Goal: Transaction & Acquisition: Purchase product/service

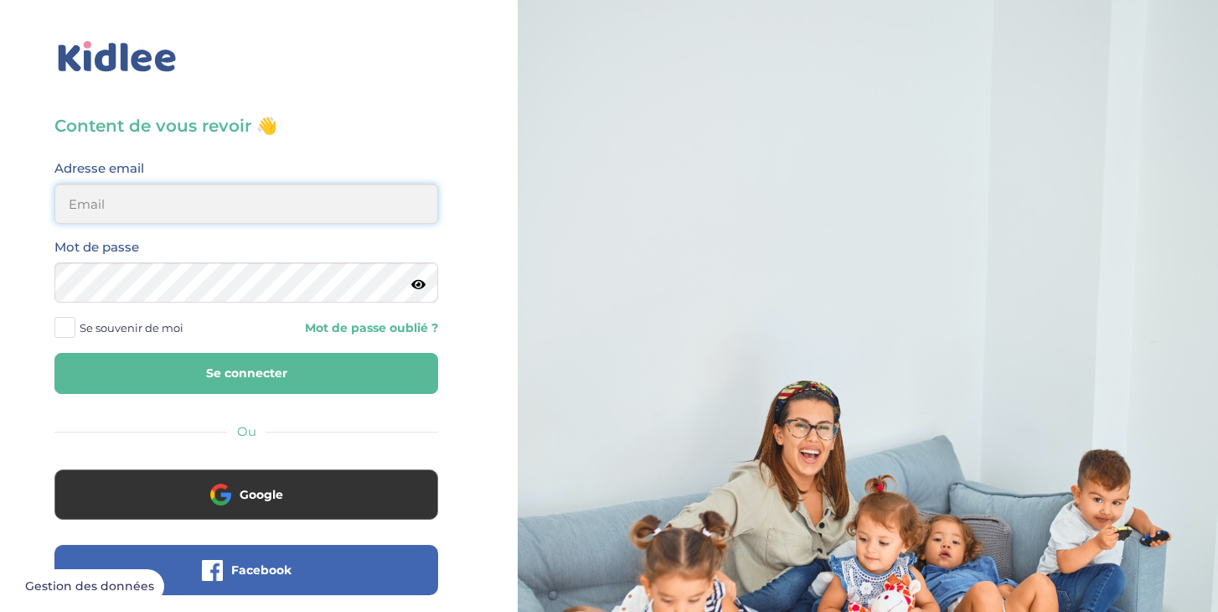
type input "chen.anna24@gmail.com"
click at [241, 384] on button "Se connecter" at bounding box center [246, 373] width 384 height 41
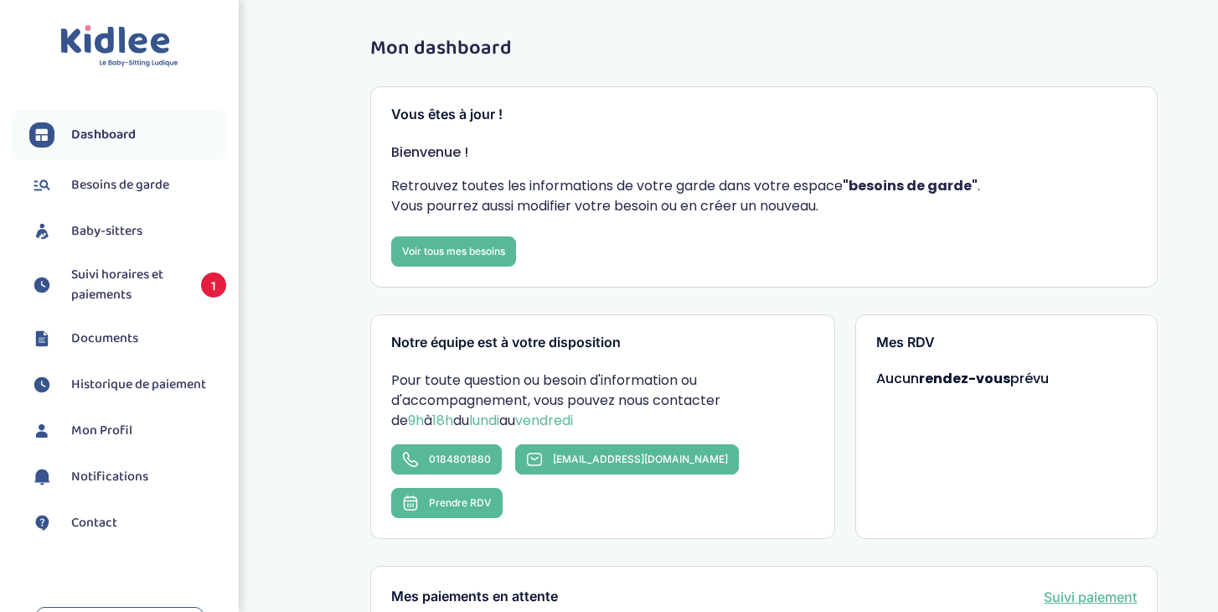
click at [106, 295] on span "Suivi horaires et paiements" at bounding box center [127, 285] width 113 height 40
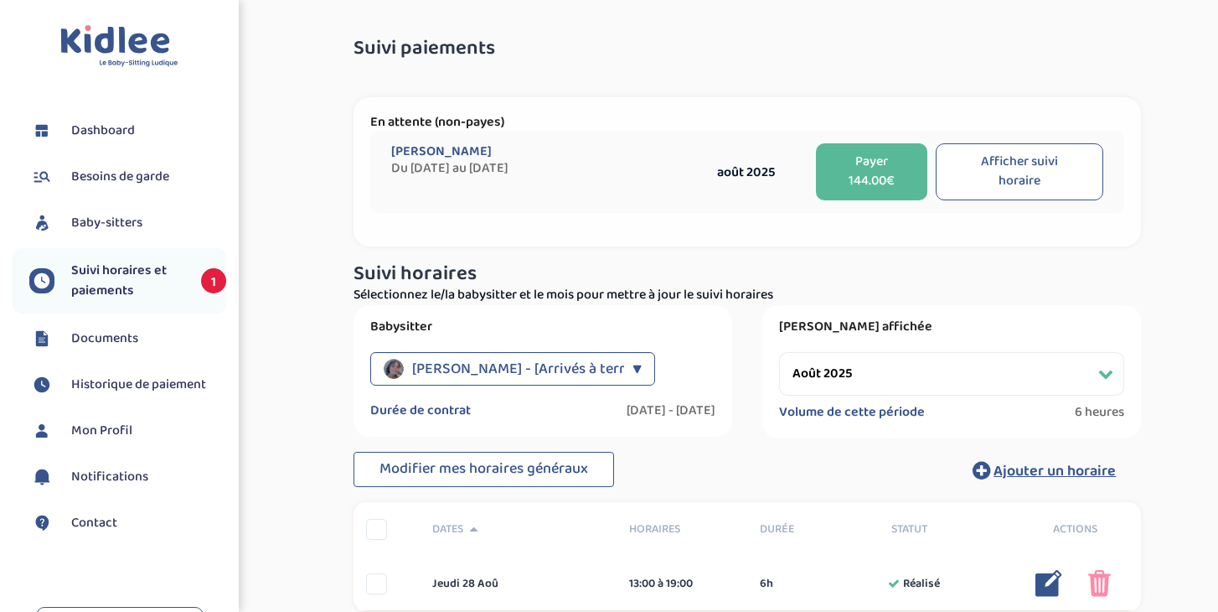
select select "août 2025"
click at [1003, 165] on button "Afficher suivi horaire" at bounding box center [1020, 171] width 168 height 57
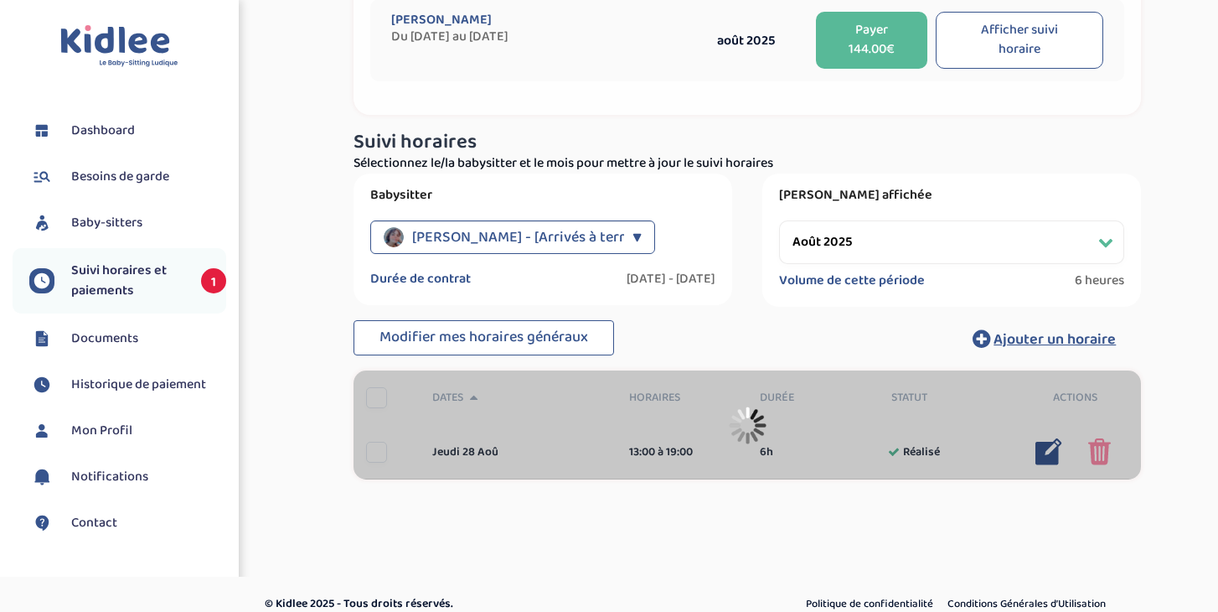
scroll to position [148, 0]
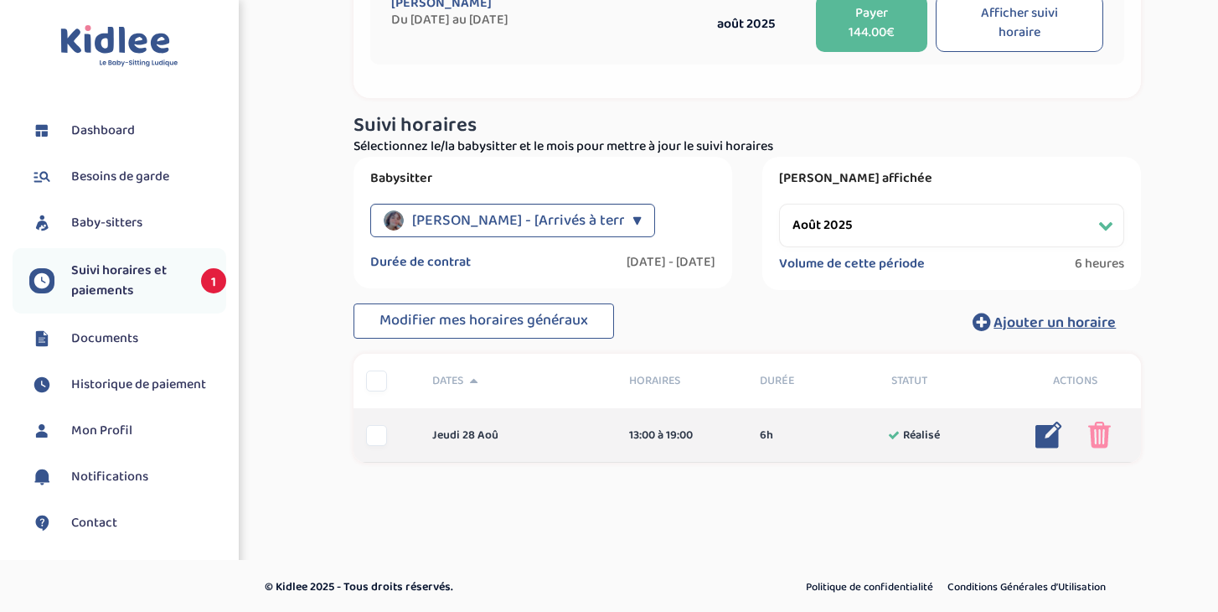
click at [1051, 426] on img at bounding box center [1049, 434] width 27 height 27
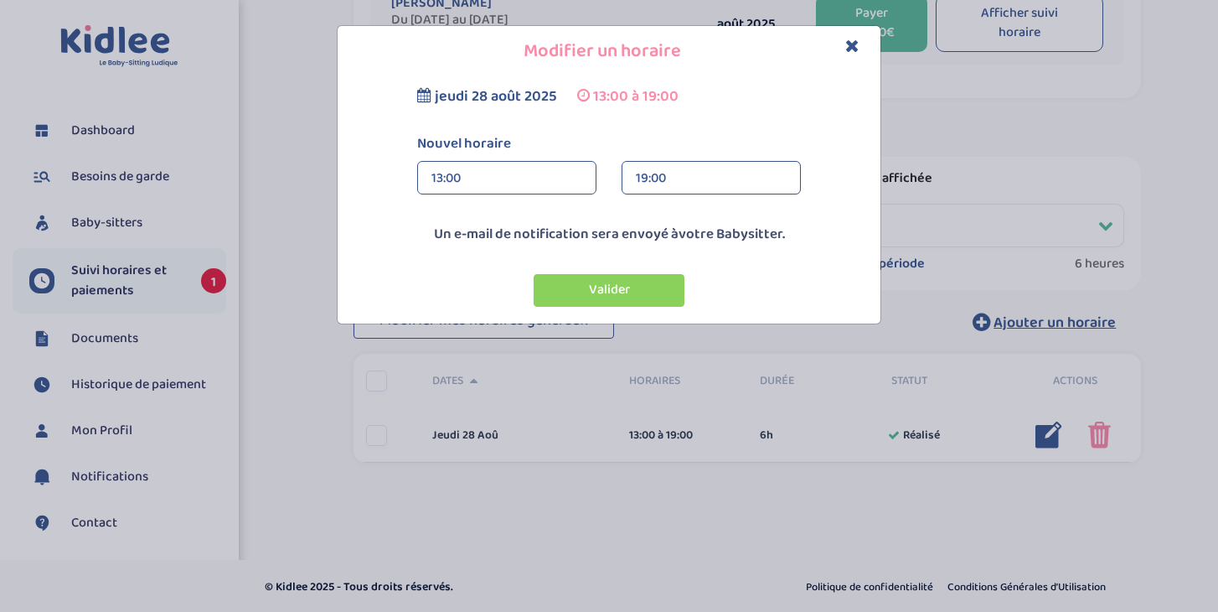
click at [854, 44] on icon "Close" at bounding box center [852, 46] width 14 height 18
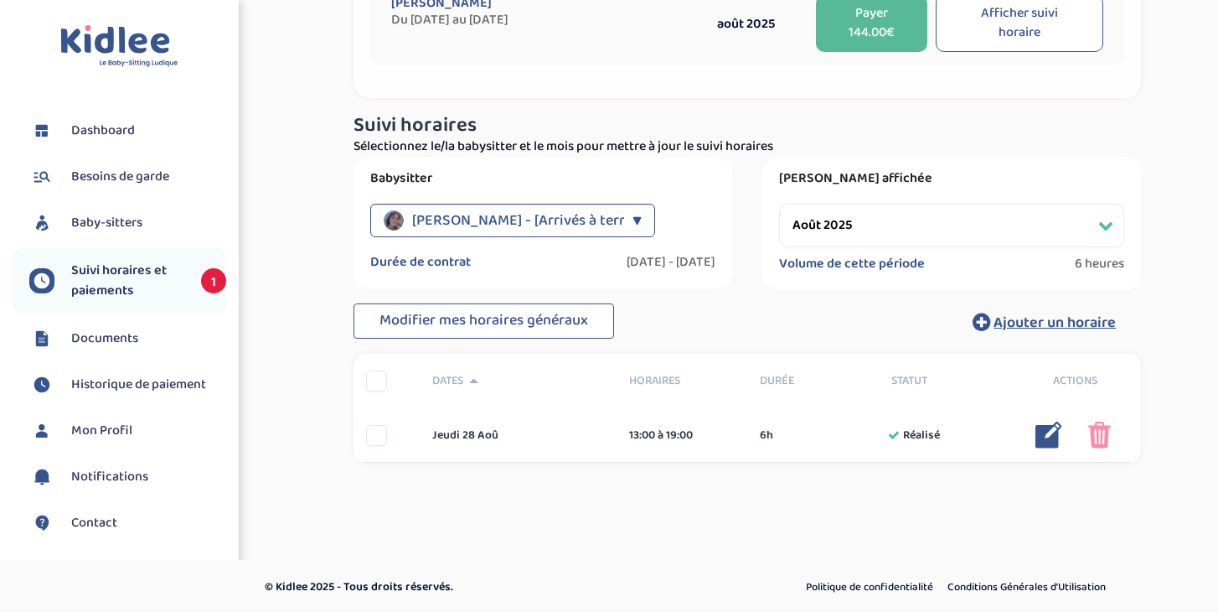
click at [619, 213] on div "Ait Ali Sonia - [Arrivés à terme] ▼" at bounding box center [512, 221] width 285 height 34
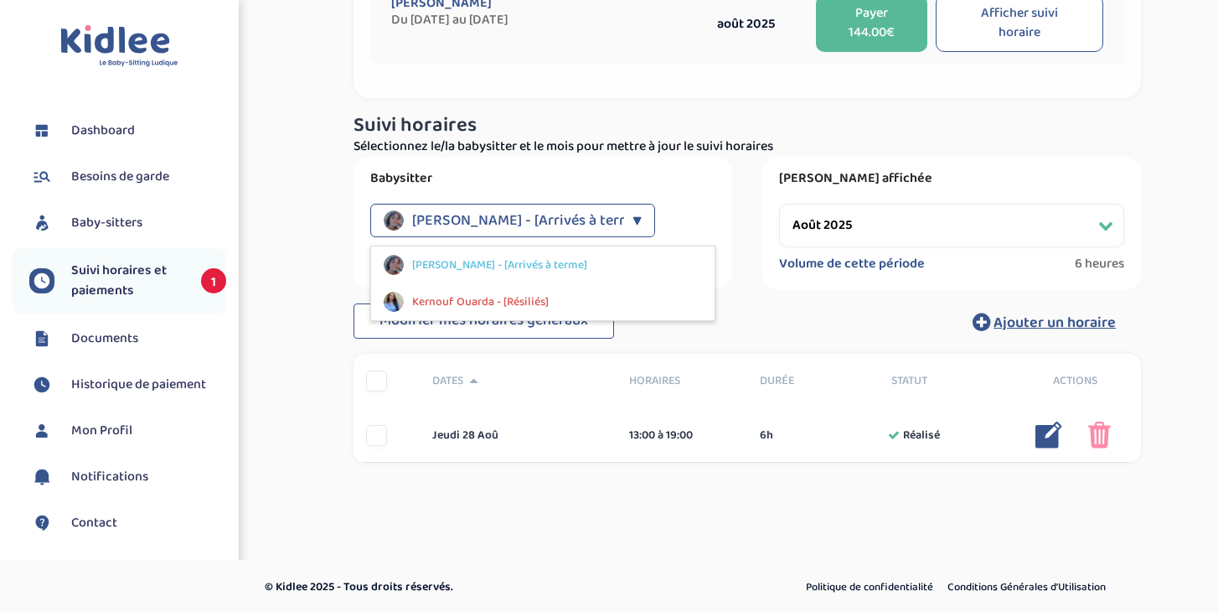
click at [710, 125] on h3 "Suivi horaires" at bounding box center [748, 126] width 788 height 22
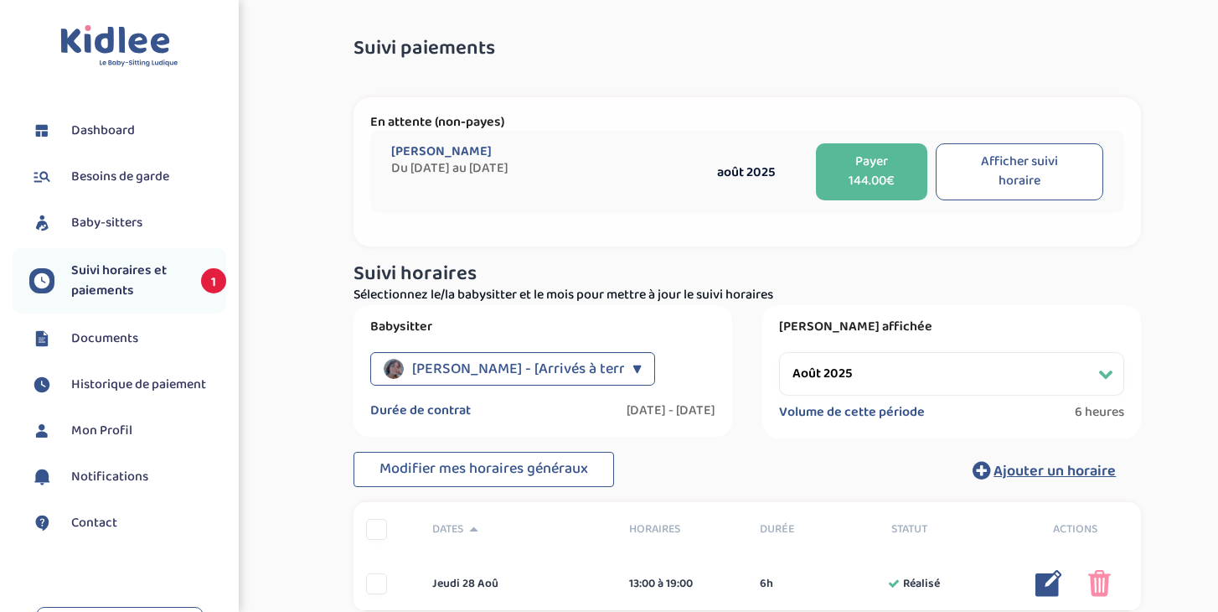
scroll to position [0, 0]
click at [118, 271] on span "Suivi horaires et paiements" at bounding box center [127, 281] width 113 height 40
click at [121, 206] on li "Baby-sitters" at bounding box center [120, 223] width 214 height 42
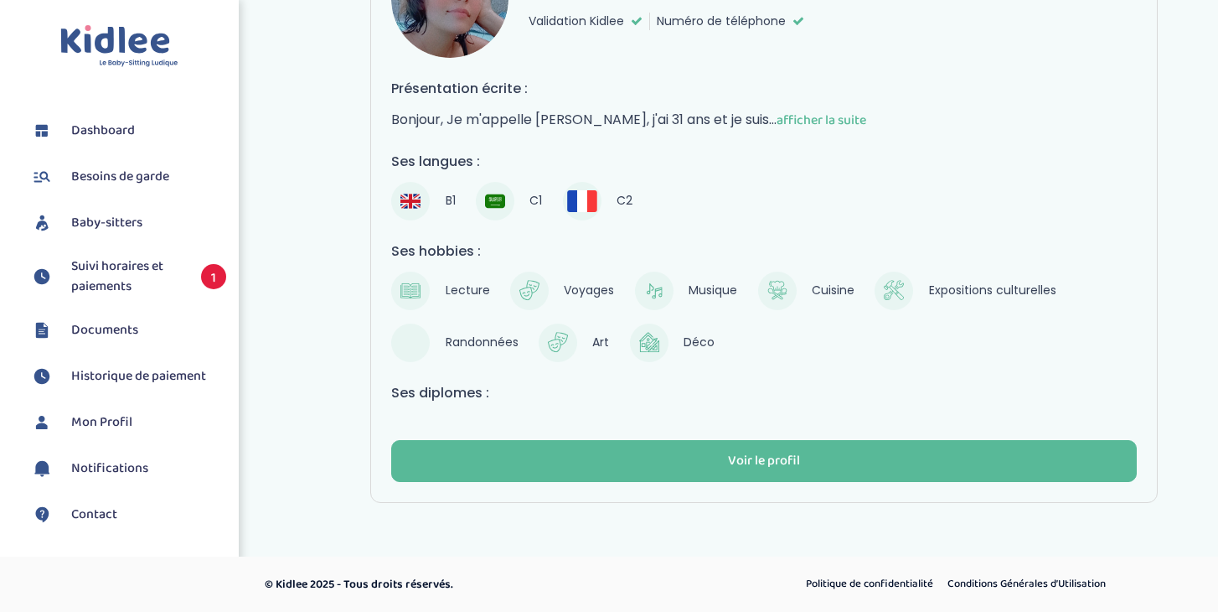
scroll to position [845, 0]
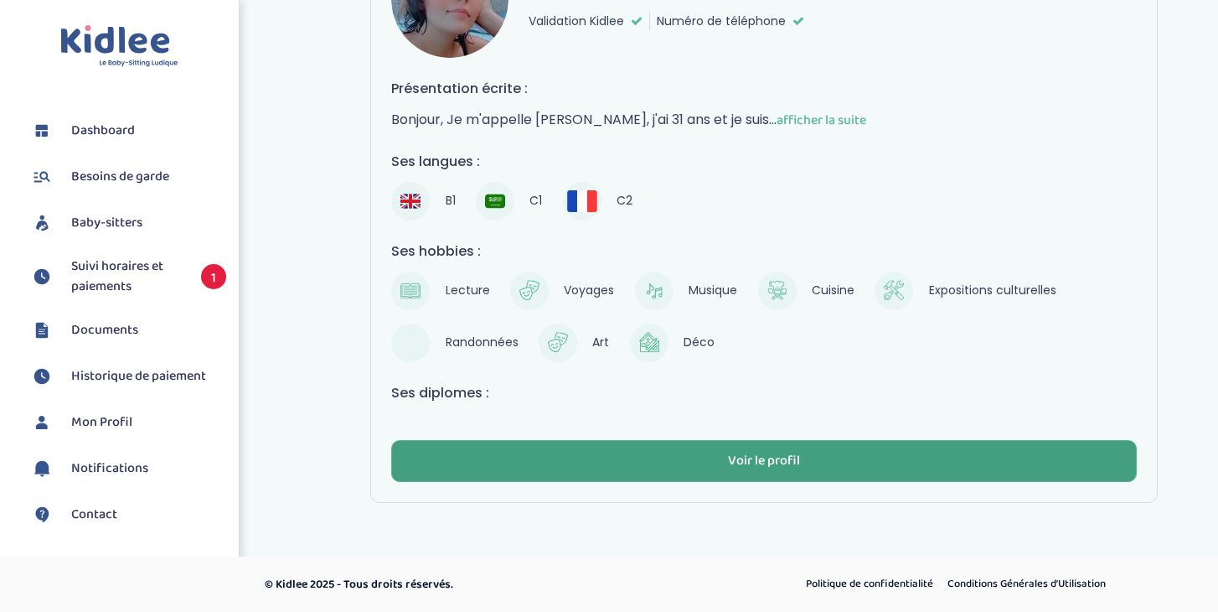
click at [811, 457] on button "Voir le profil" at bounding box center [764, 461] width 746 height 42
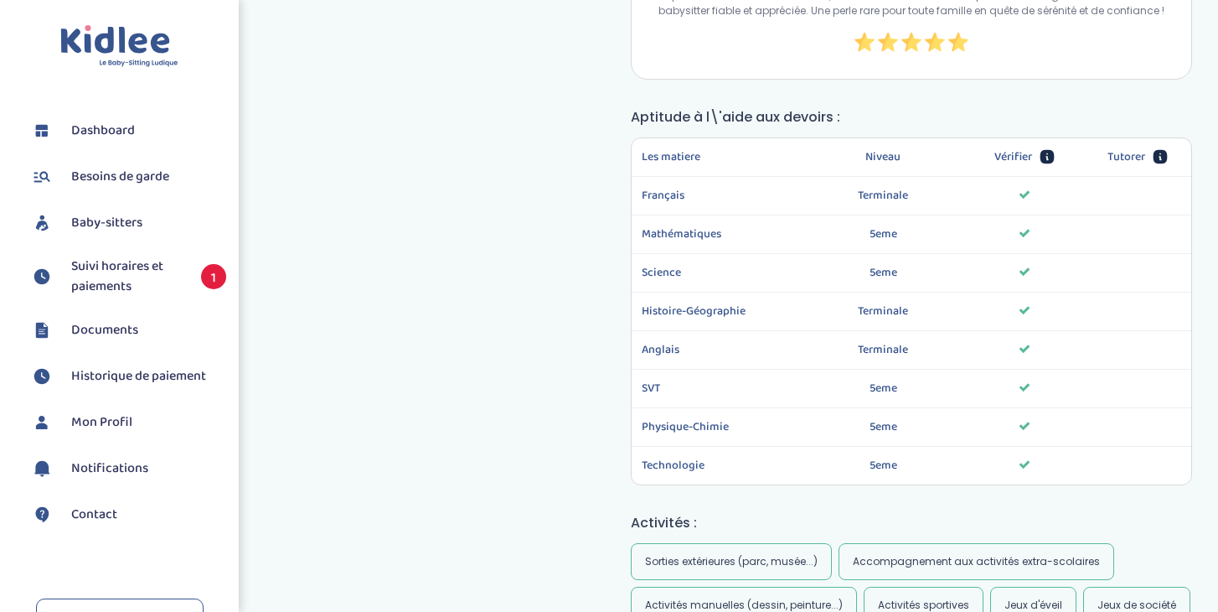
scroll to position [1630, 0]
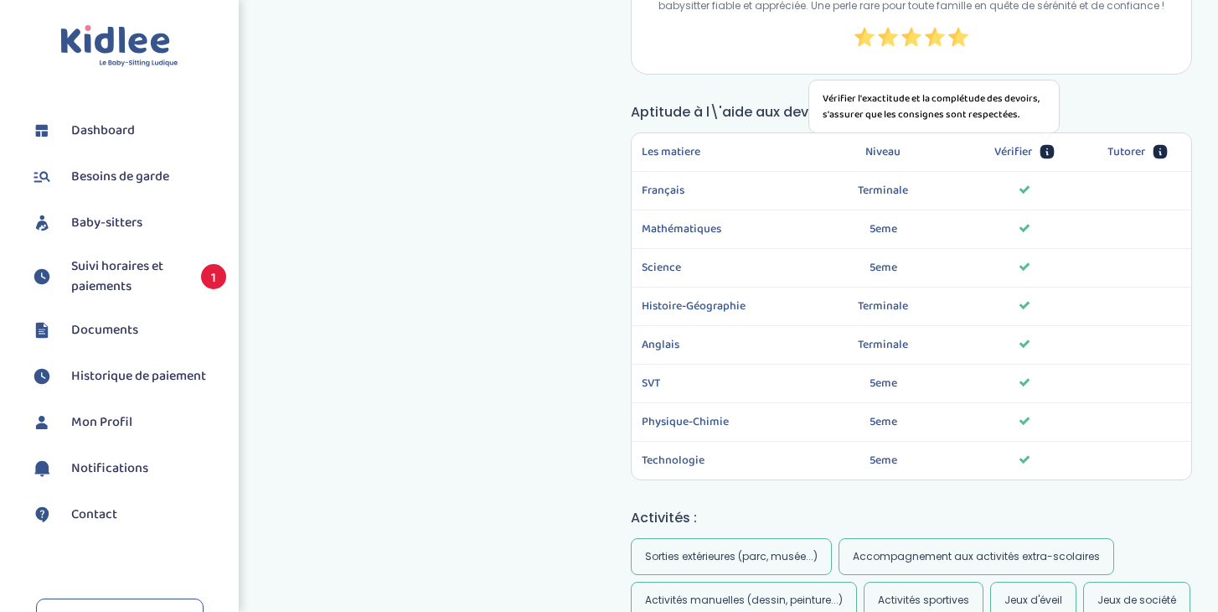
click at [1049, 152] on icon at bounding box center [1047, 152] width 14 height 14
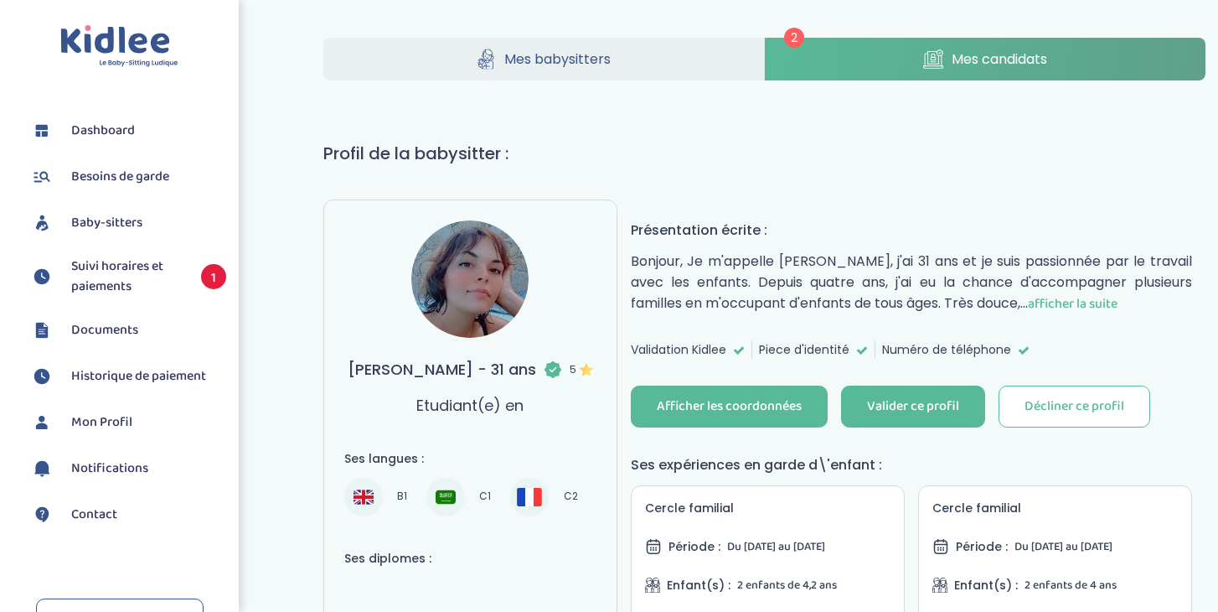
scroll to position [0, 0]
click at [888, 50] on link "Mes candidats" at bounding box center [985, 59] width 441 height 43
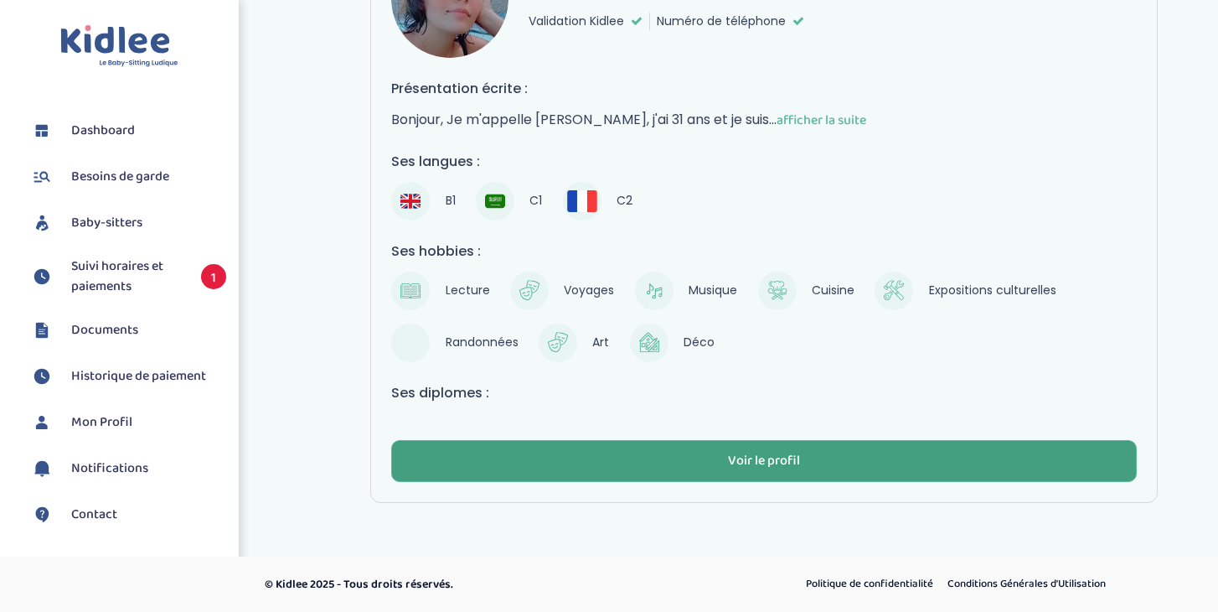
scroll to position [845, 0]
click at [774, 462] on div "Voir le profil" at bounding box center [764, 461] width 72 height 19
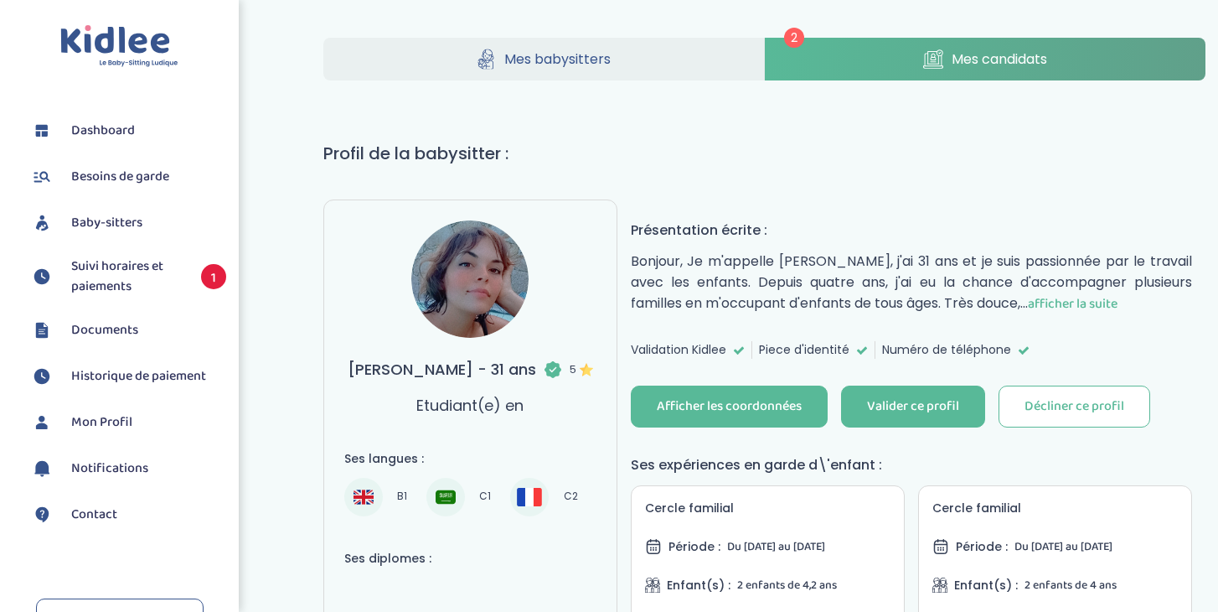
click at [959, 70] on link "Mes candidats" at bounding box center [985, 59] width 441 height 43
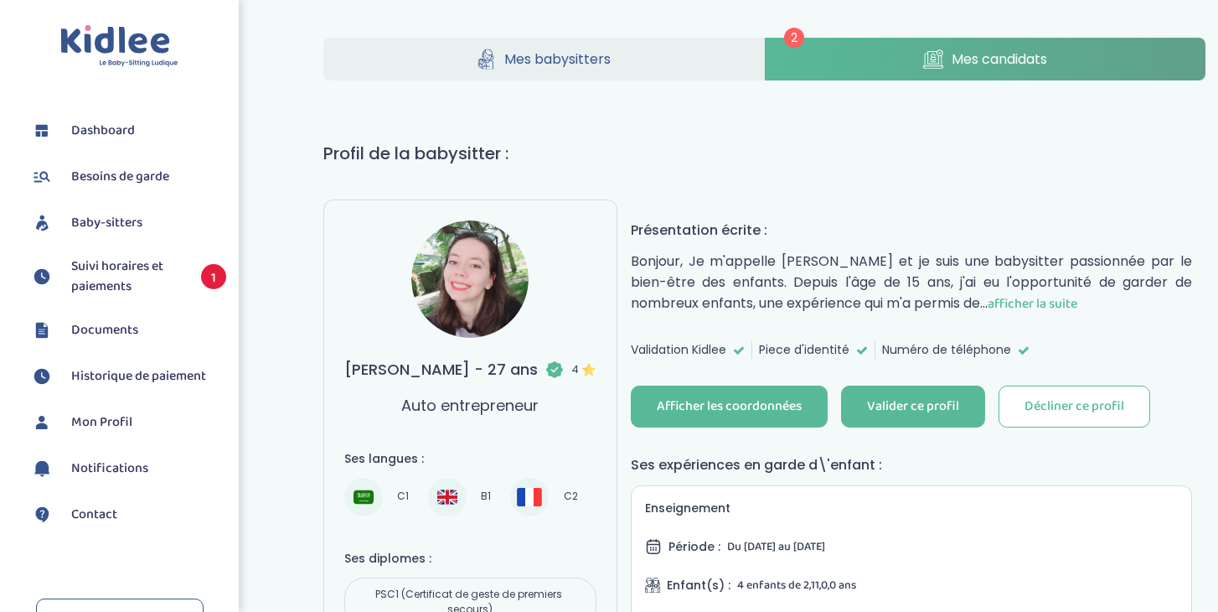
click at [907, 49] on link "Mes candidats" at bounding box center [985, 59] width 441 height 43
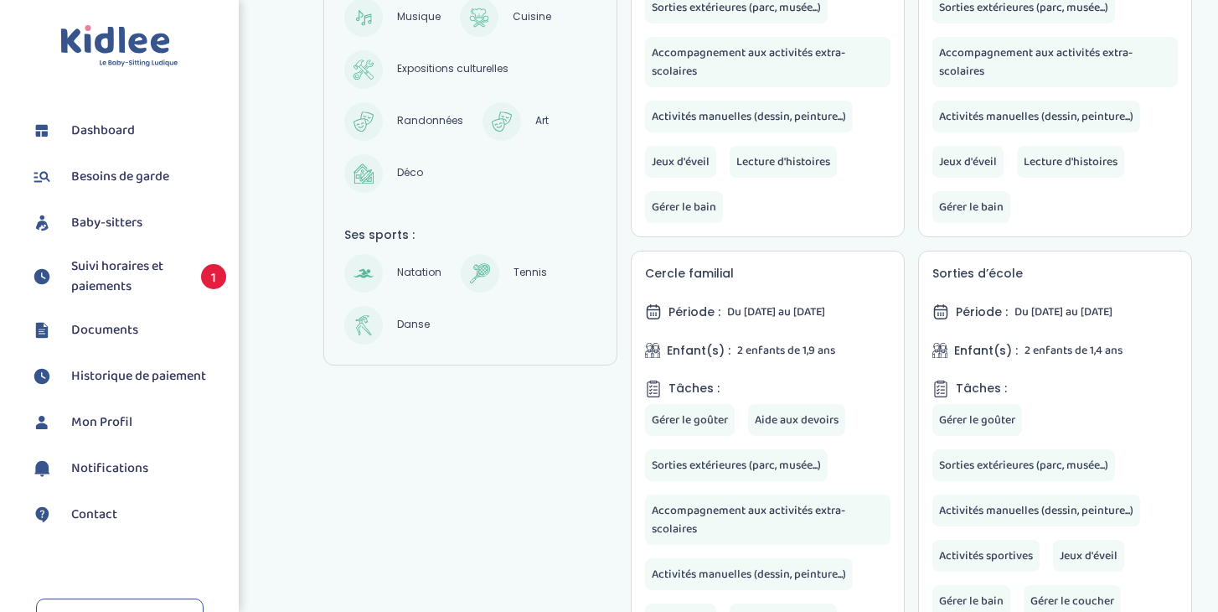
scroll to position [679, 0]
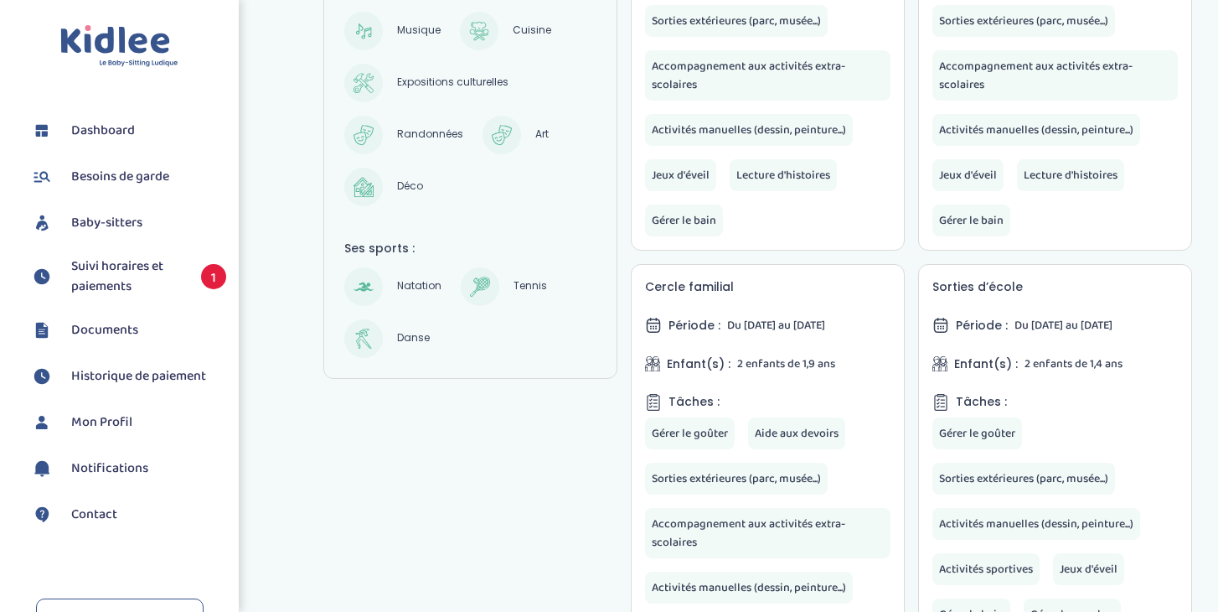
click at [127, 269] on span "Suivi horaires et paiements" at bounding box center [127, 276] width 113 height 40
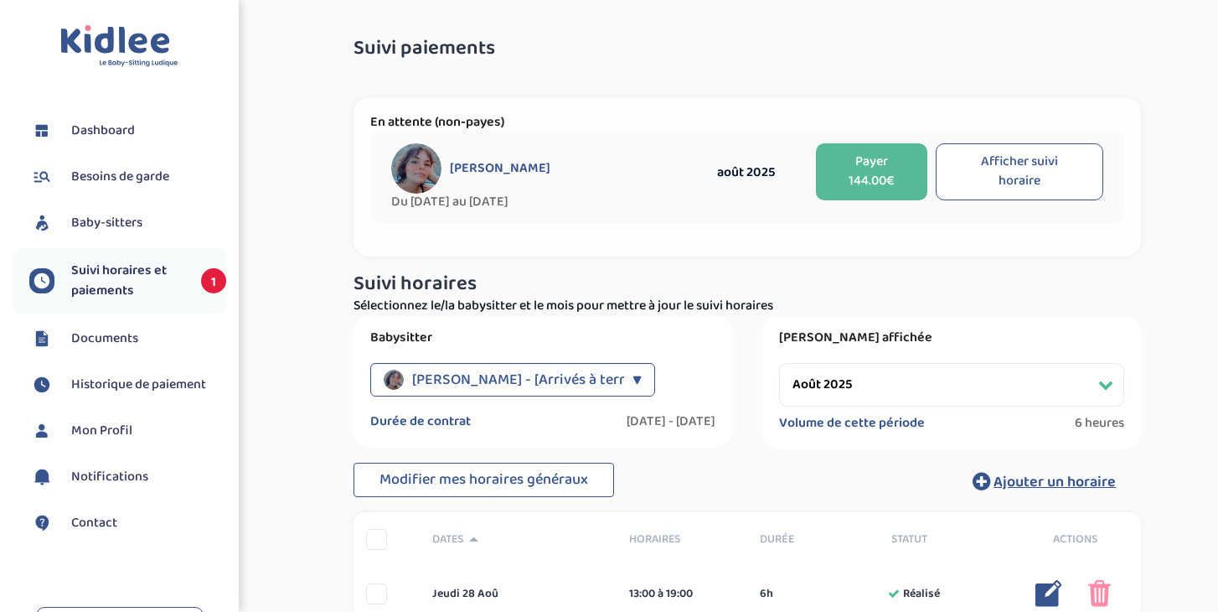
select select "août 2025"
click at [858, 170] on button "Payer 144.00€" at bounding box center [871, 171] width 111 height 57
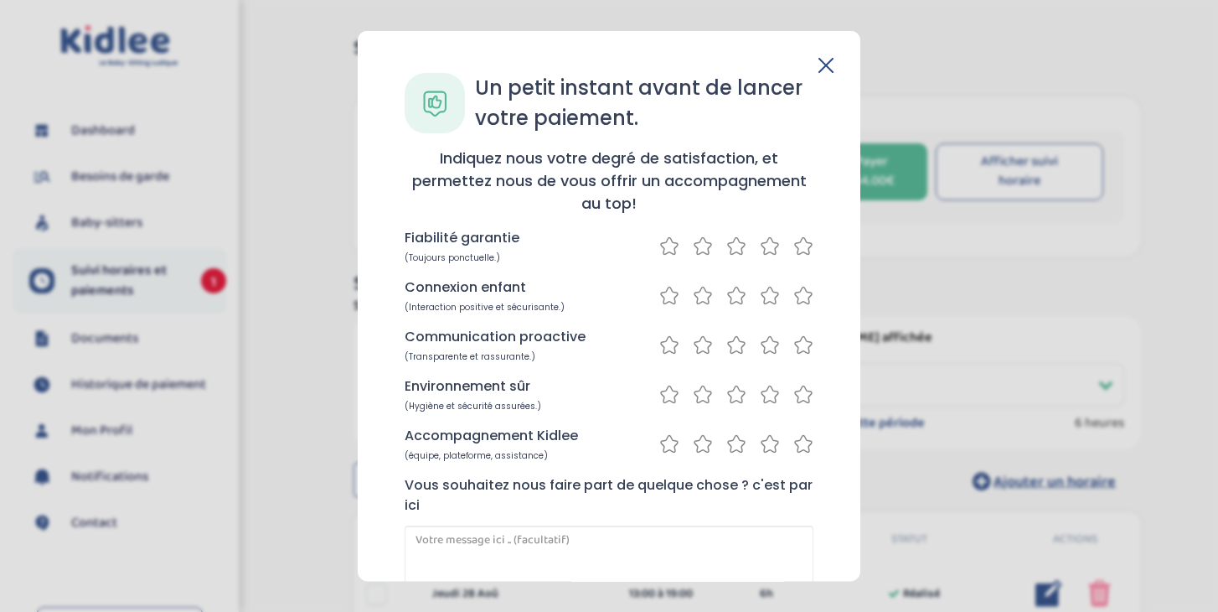
click at [801, 251] on icon at bounding box center [803, 245] width 20 height 21
click at [769, 296] on icon at bounding box center [770, 295] width 20 height 21
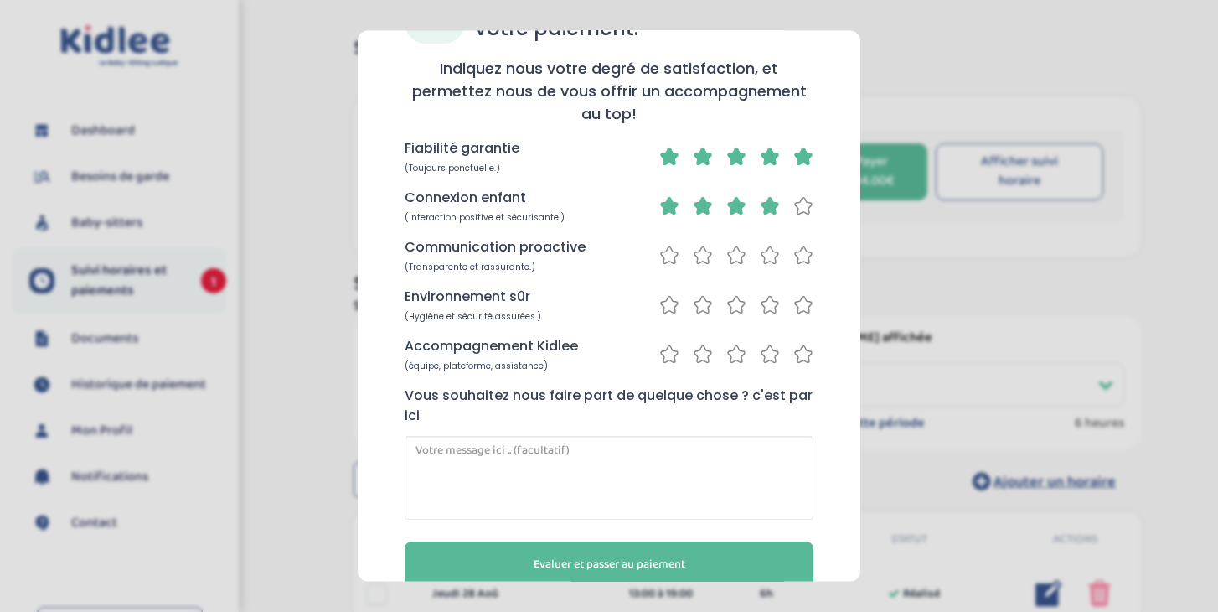
scroll to position [91, 0]
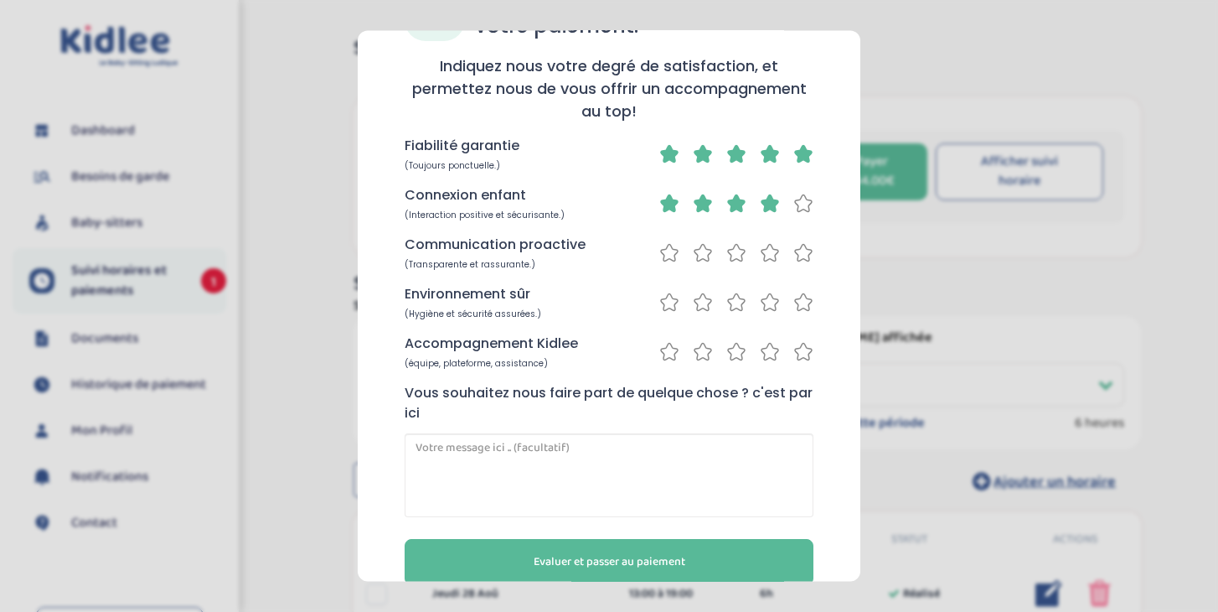
click at [804, 256] on icon at bounding box center [803, 253] width 17 height 17
click at [802, 305] on icon at bounding box center [803, 302] width 20 height 21
click at [796, 359] on icon at bounding box center [803, 352] width 17 height 17
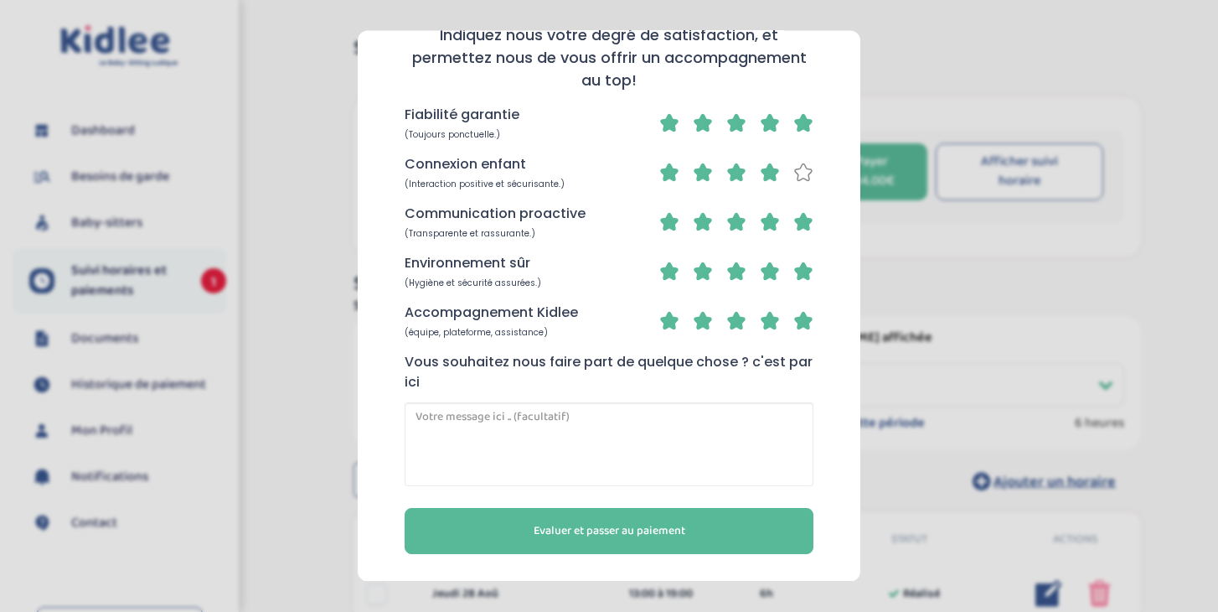
scroll to position [122, 0]
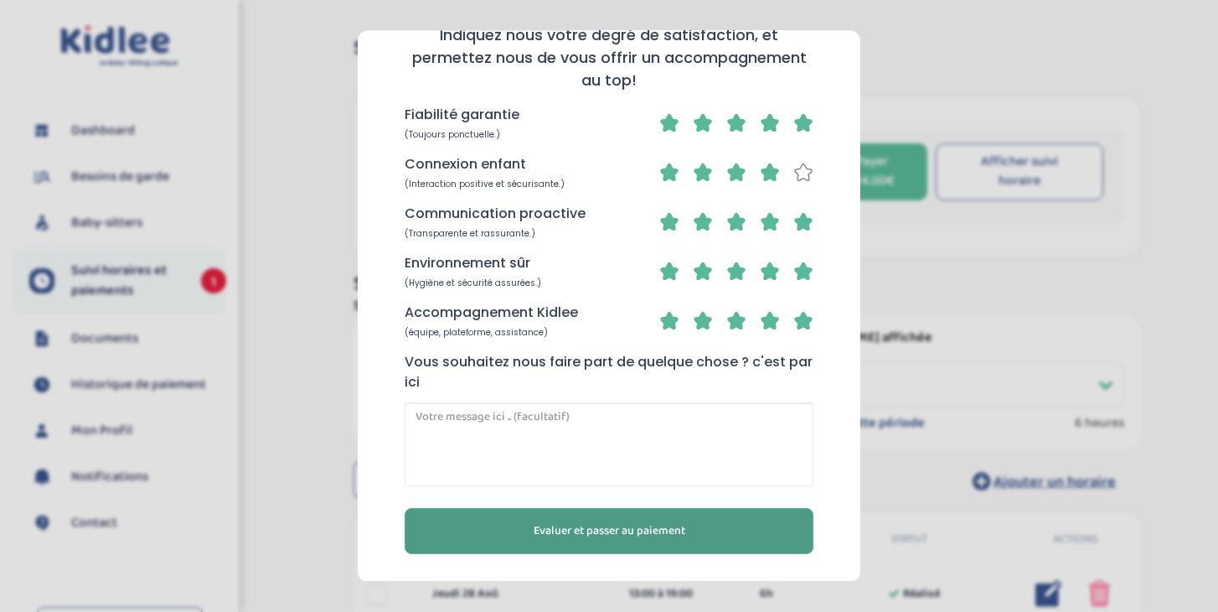
click at [628, 536] on span "Evaluer et passer au paiement" at bounding box center [610, 532] width 152 height 18
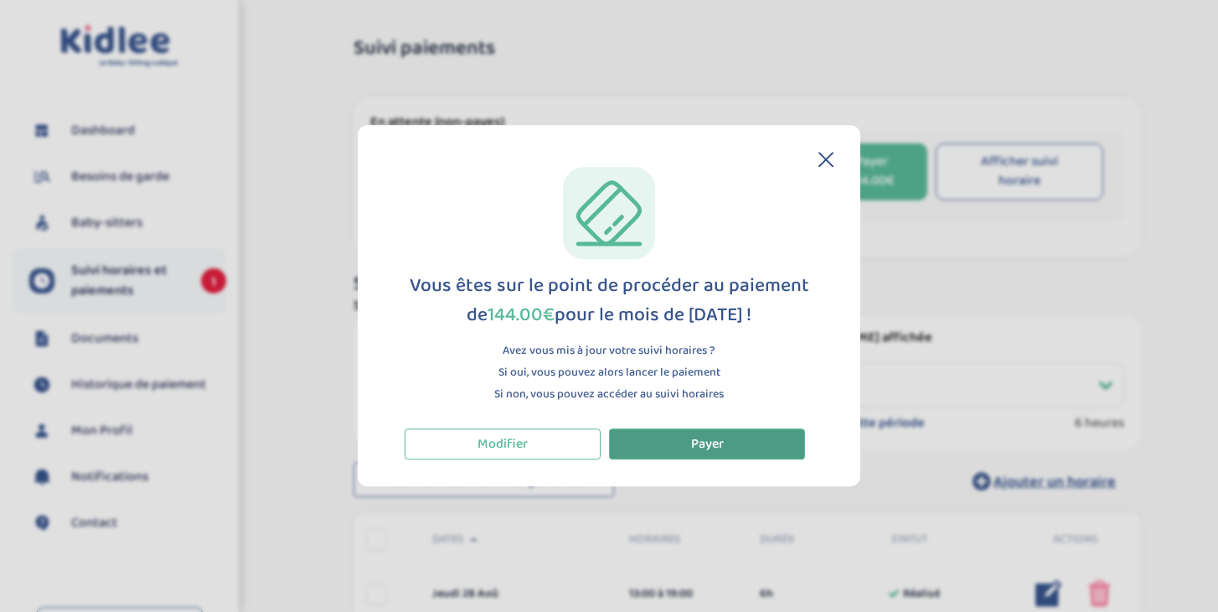
click at [703, 450] on span "Payer" at bounding box center [707, 443] width 33 height 21
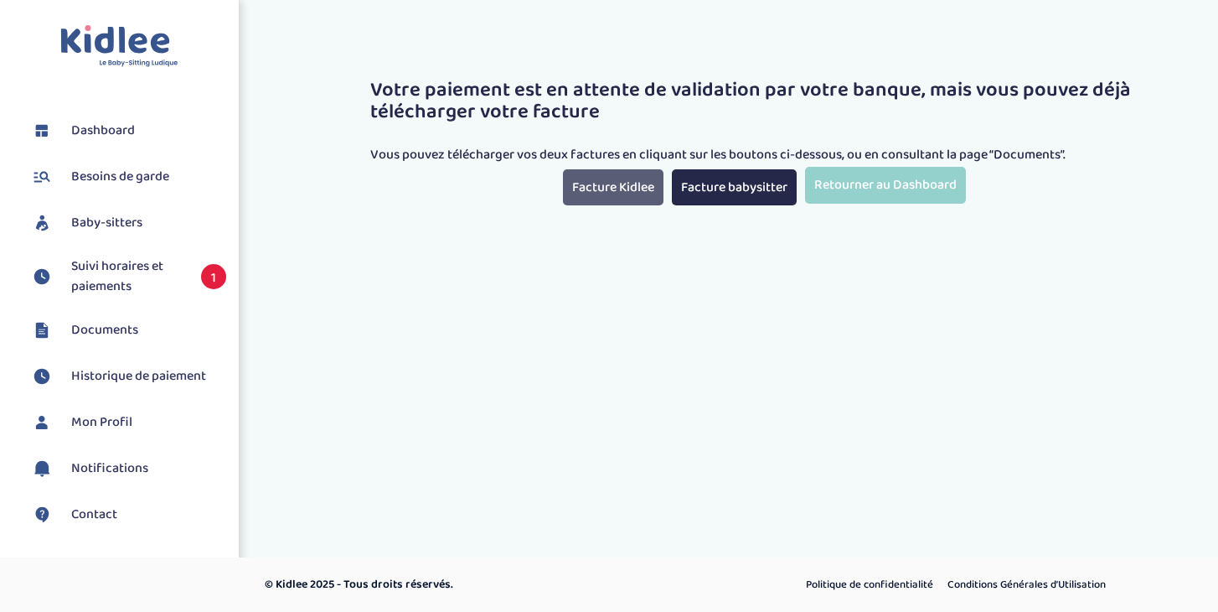
click at [621, 186] on link "Facture Kidlee" at bounding box center [613, 187] width 101 height 36
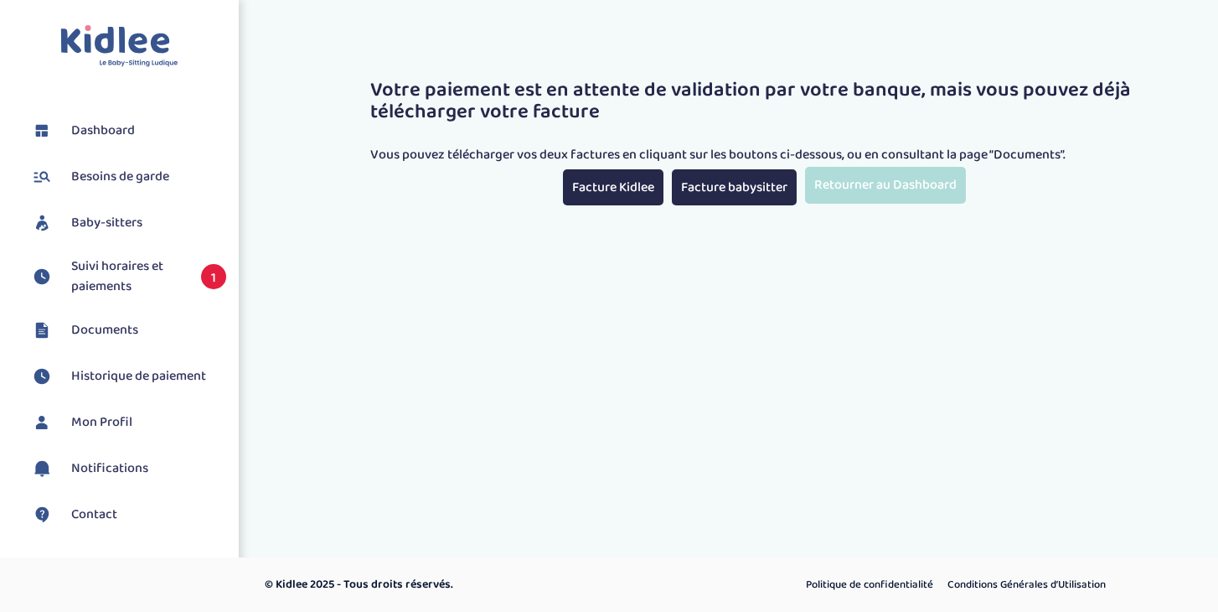
click at [880, 183] on link "Retourner au Dashboard" at bounding box center [885, 185] width 161 height 36
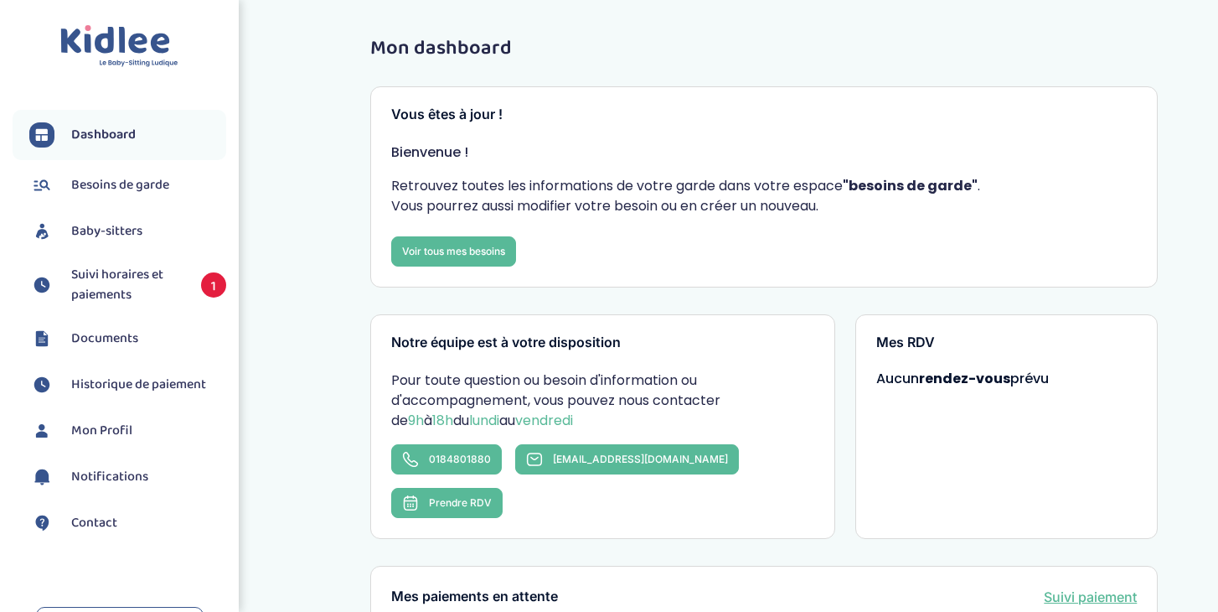
click at [101, 235] on span "Baby-sitters" at bounding box center [106, 231] width 71 height 20
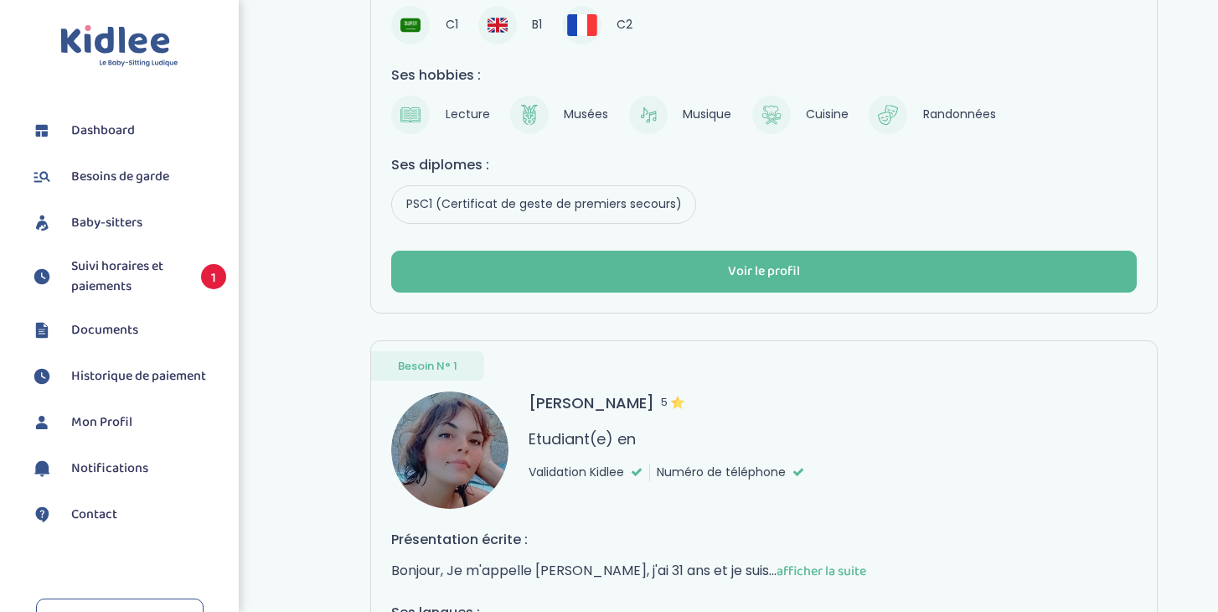
scroll to position [394, 0]
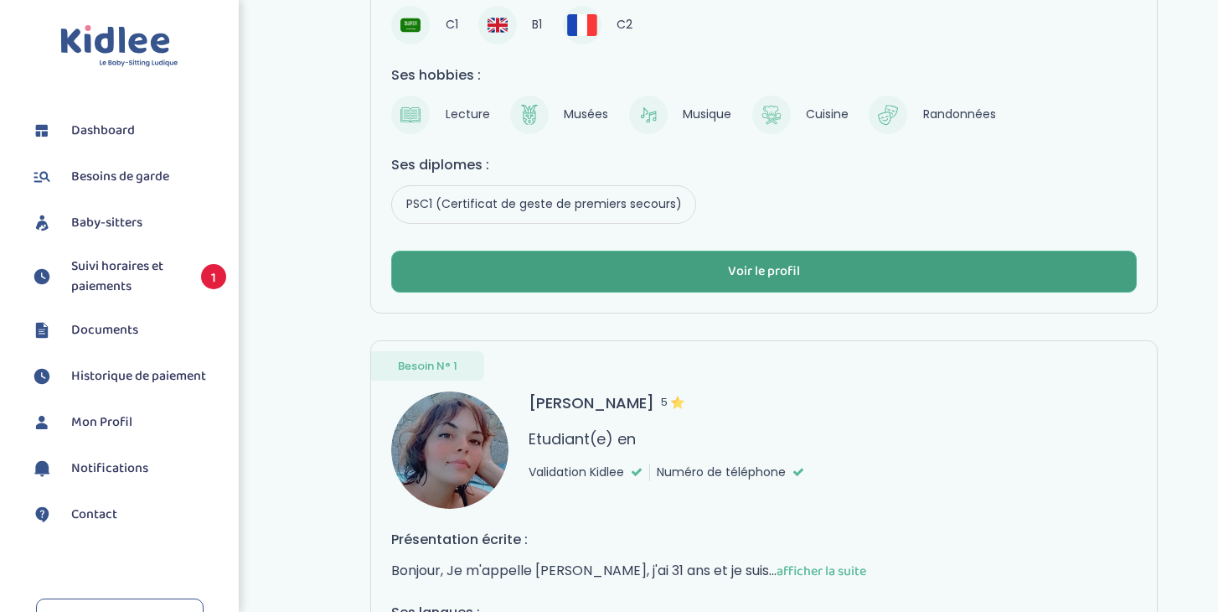
click at [782, 276] on div "Voir le profil" at bounding box center [764, 271] width 72 height 19
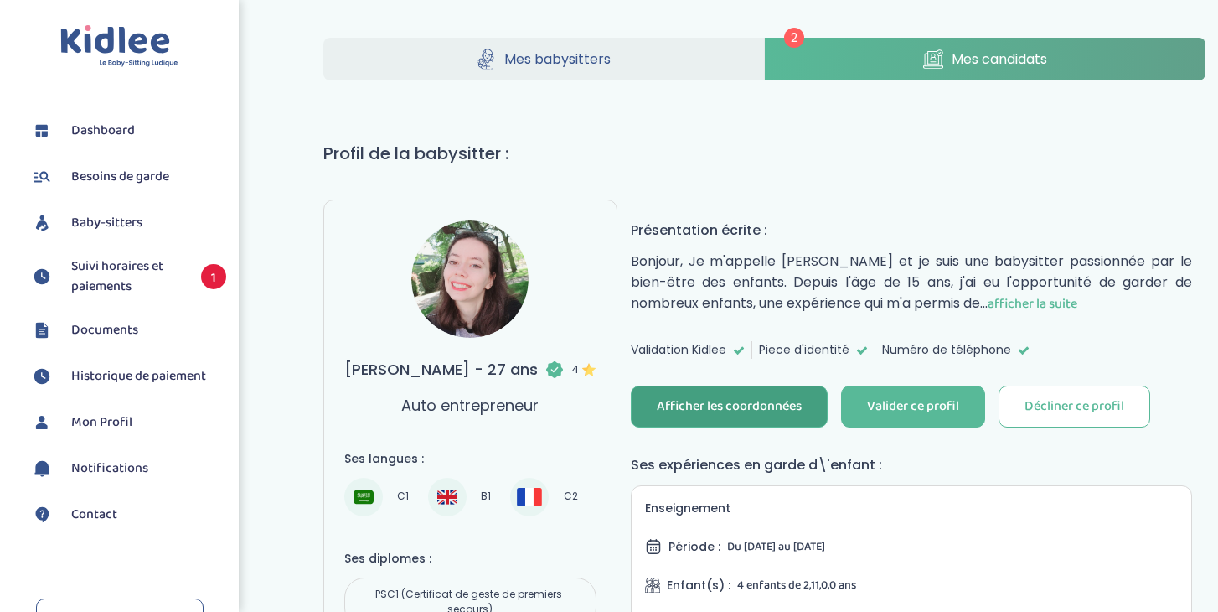
click at [747, 405] on div "Afficher les coordonnées" at bounding box center [729, 406] width 145 height 19
